Goal: Information Seeking & Learning: Learn about a topic

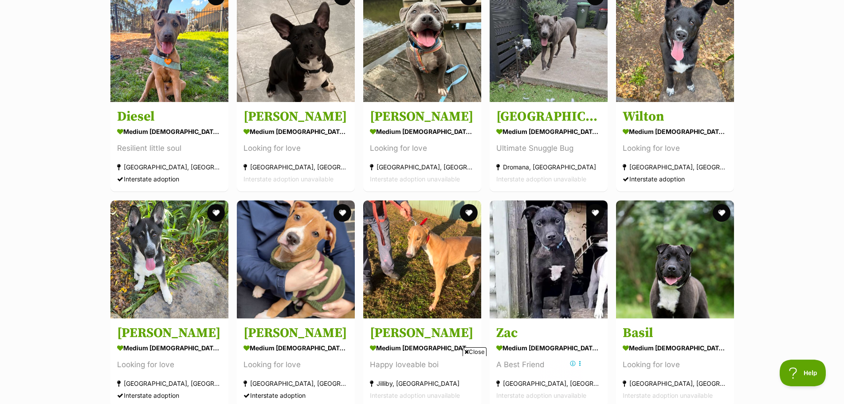
scroll to position [3856, 0]
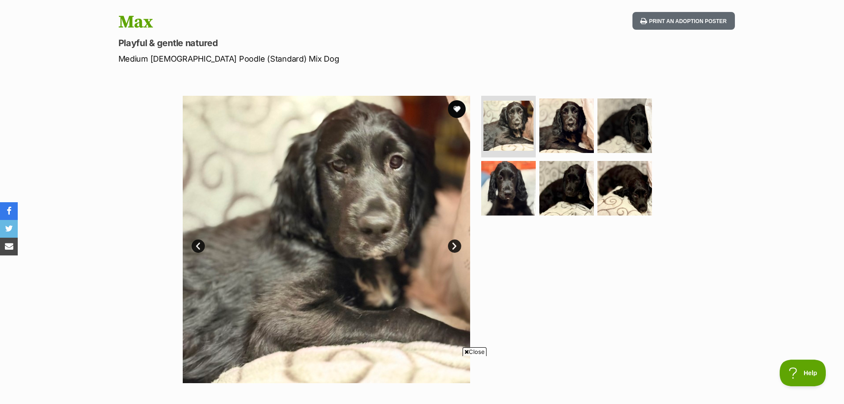
scroll to position [44, 0]
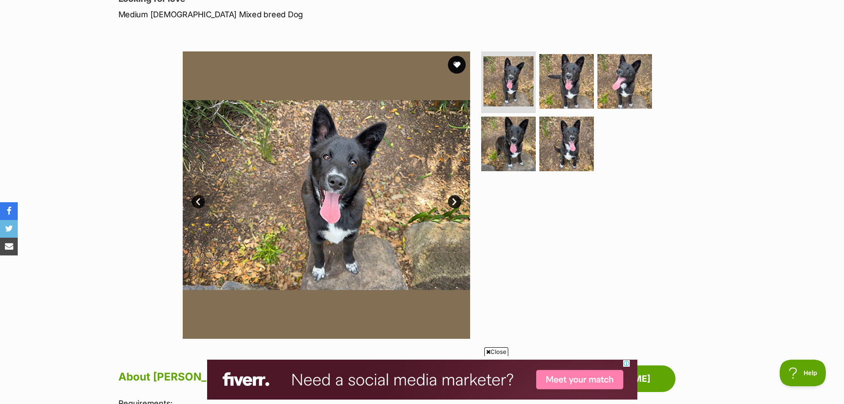
click at [454, 202] on link "Next" at bounding box center [454, 201] width 13 height 13
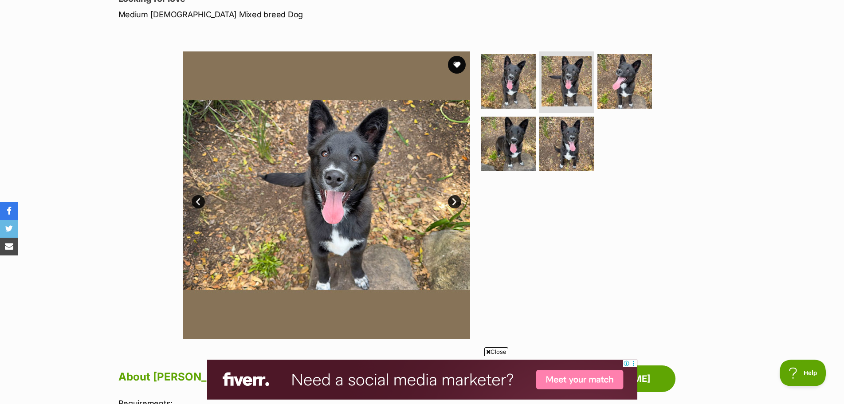
click at [454, 202] on link "Next" at bounding box center [454, 201] width 13 height 13
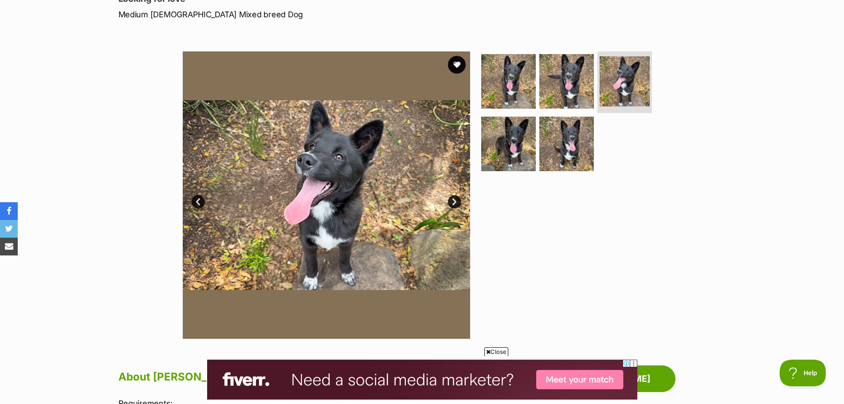
click at [454, 202] on link "Next" at bounding box center [454, 201] width 13 height 13
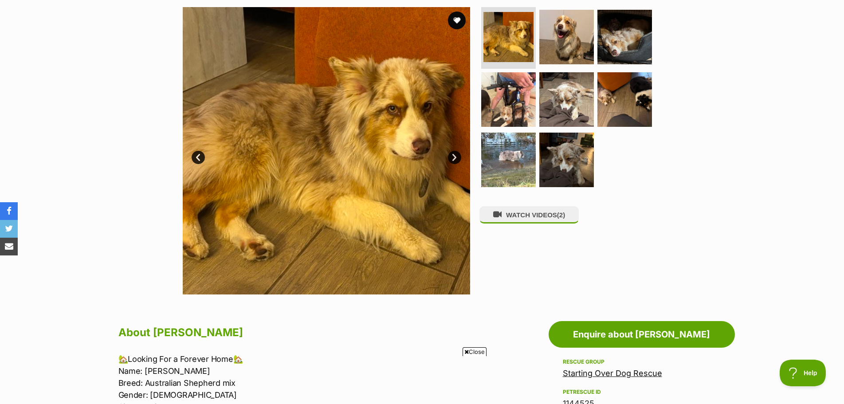
click at [458, 162] on link "Next" at bounding box center [454, 157] width 13 height 13
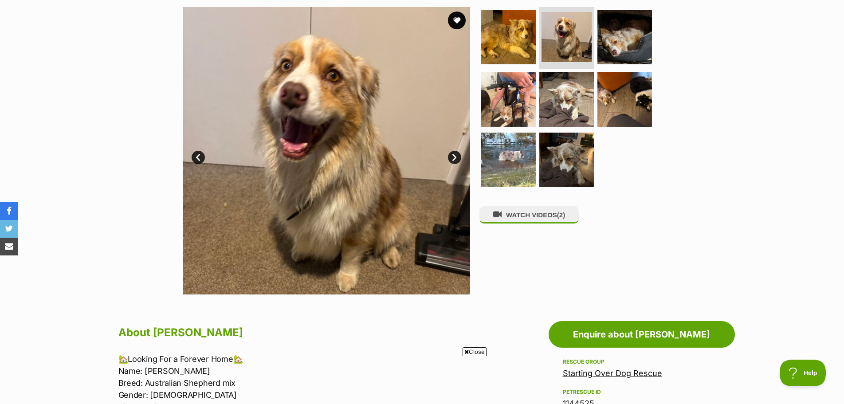
click at [459, 162] on link "Next" at bounding box center [454, 157] width 13 height 13
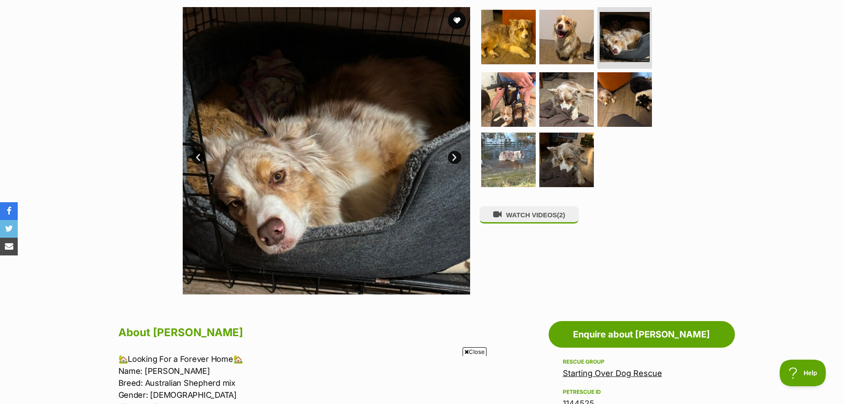
click at [459, 162] on link "Next" at bounding box center [454, 157] width 13 height 13
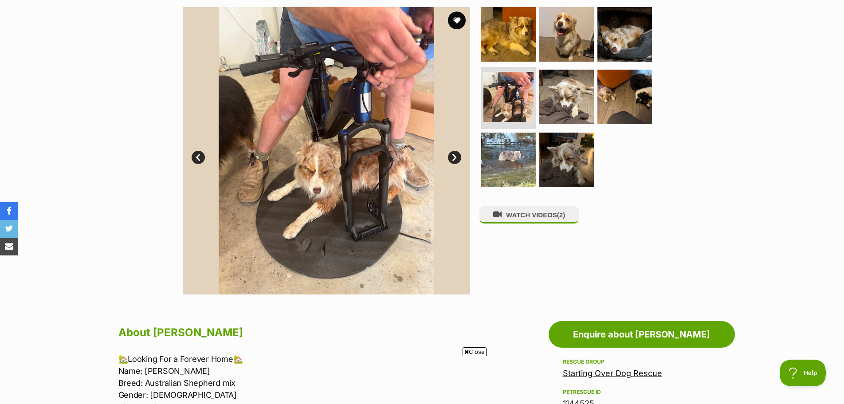
click at [459, 162] on link "Next" at bounding box center [454, 157] width 13 height 13
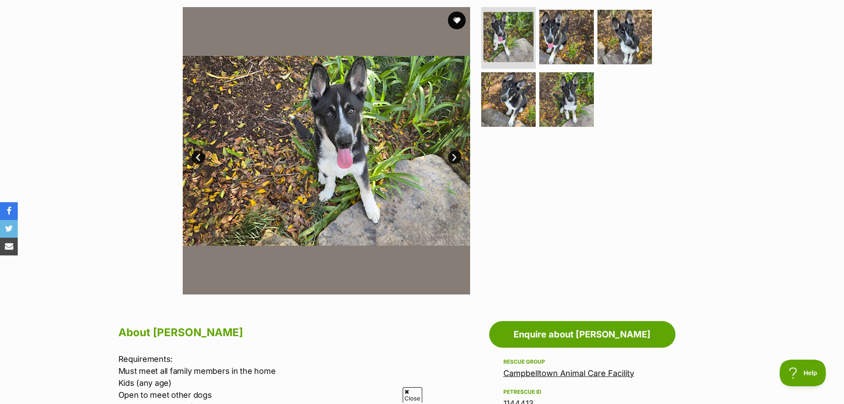
click at [457, 160] on link "Next" at bounding box center [454, 157] width 13 height 13
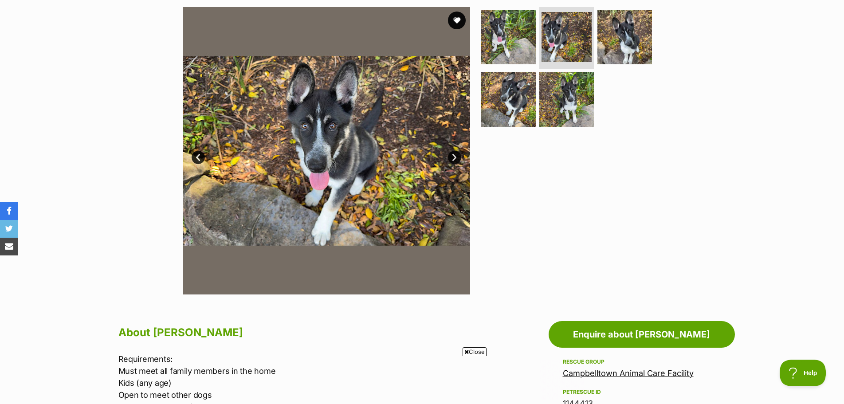
click at [457, 160] on link "Next" at bounding box center [454, 157] width 13 height 13
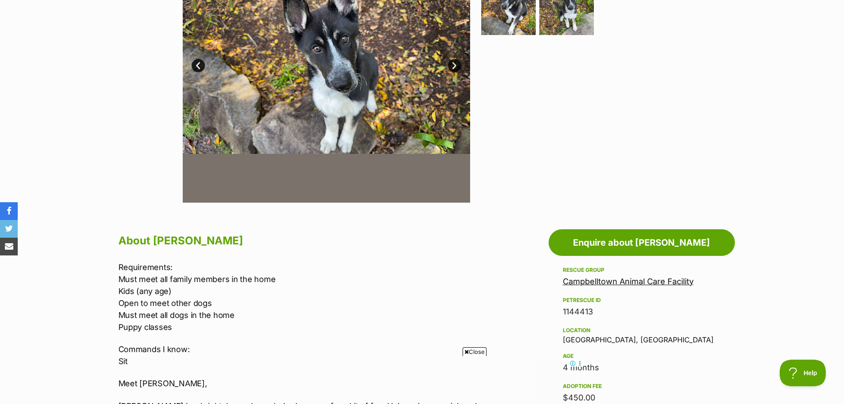
scroll to position [266, 0]
